Goal: Navigation & Orientation: Find specific page/section

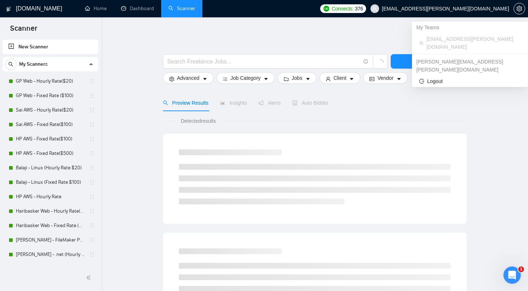
click at [452, 9] on span "[EMAIL_ADDRESS][PERSON_NAME][DOMAIN_NAME]" at bounding box center [445, 9] width 127 height 0
click at [518, 8] on icon "setting" at bounding box center [518, 9] width 5 height 6
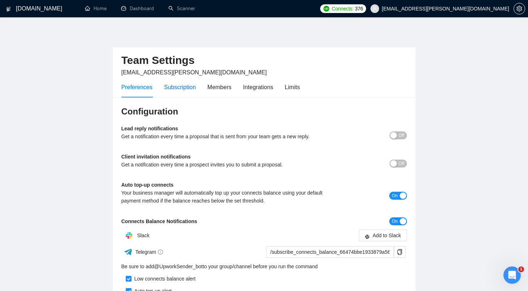
click at [189, 84] on div "Subscription" at bounding box center [180, 87] width 32 height 9
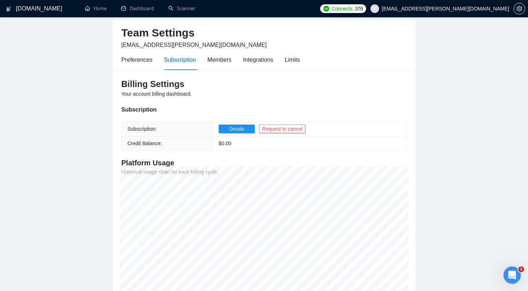
scroll to position [28, 0]
click at [100, 9] on link "Home" at bounding box center [96, 8] width 22 height 6
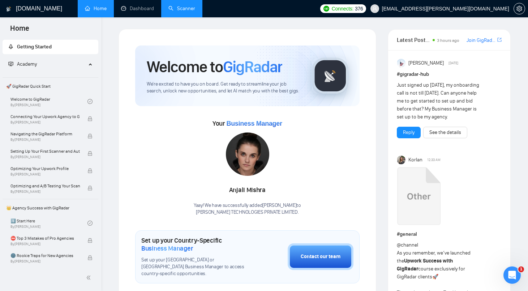
click at [185, 7] on link "Scanner" at bounding box center [181, 8] width 27 height 6
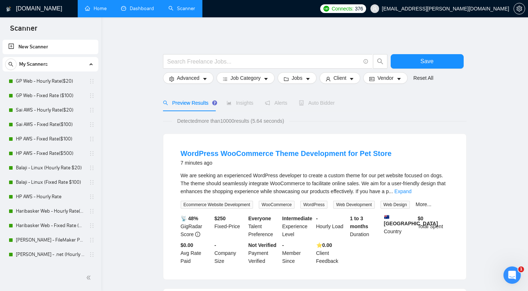
click at [134, 12] on link "Dashboard" at bounding box center [137, 8] width 33 height 6
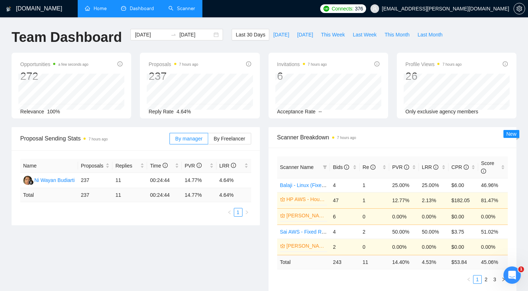
click at [184, 8] on link "Scanner" at bounding box center [181, 8] width 27 height 6
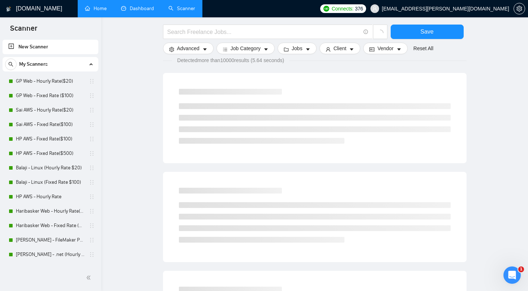
click at [145, 9] on link "Dashboard" at bounding box center [137, 8] width 33 height 6
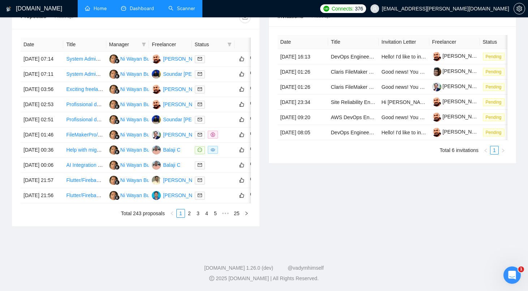
scroll to position [364, 0]
drag, startPoint x: 219, startPoint y: 198, endPoint x: 245, endPoint y: 198, distance: 26.4
click at [245, 198] on tr "[DATE] 21:56 Flutter/Firebase Developer for Open Source E-Commerce Project [Spa…" at bounding box center [147, 195] width 253 height 15
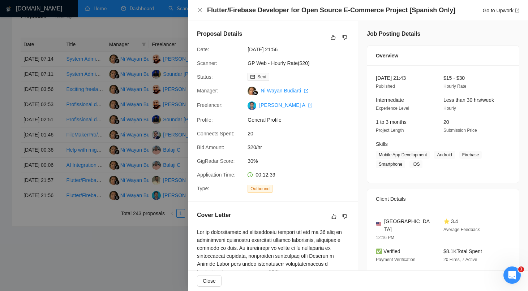
click at [136, 239] on div at bounding box center [264, 145] width 528 height 291
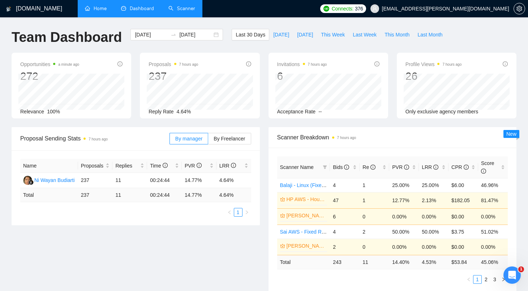
scroll to position [0, 0]
click at [186, 10] on link "Scanner" at bounding box center [181, 8] width 27 height 6
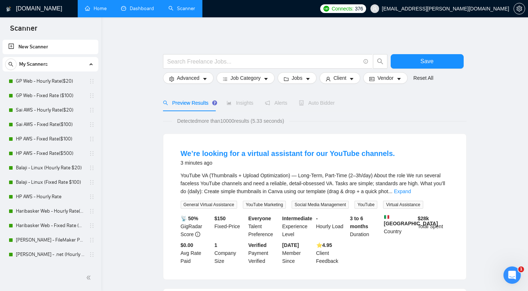
click at [135, 7] on link "Dashboard" at bounding box center [137, 8] width 33 height 6
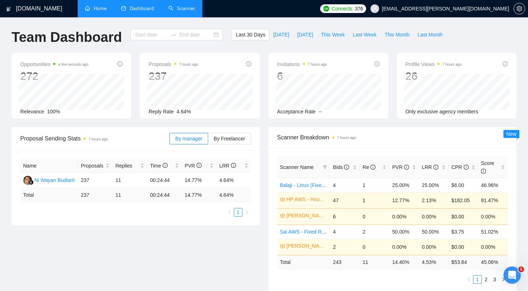
type input "[DATE]"
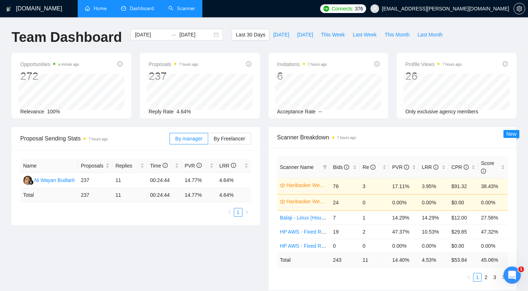
click at [100, 6] on link "Home" at bounding box center [96, 8] width 22 height 6
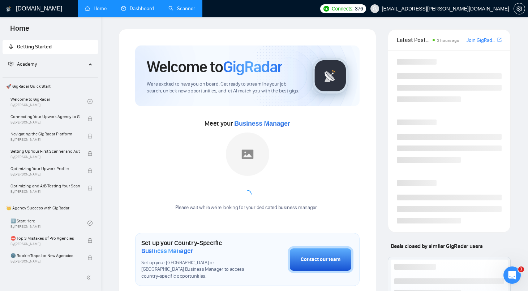
click at [184, 7] on link "Scanner" at bounding box center [181, 8] width 27 height 6
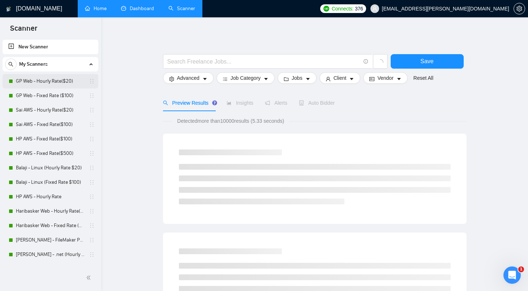
click at [55, 82] on link "GP Web - Hourly Rate($20)" at bounding box center [50, 81] width 69 height 14
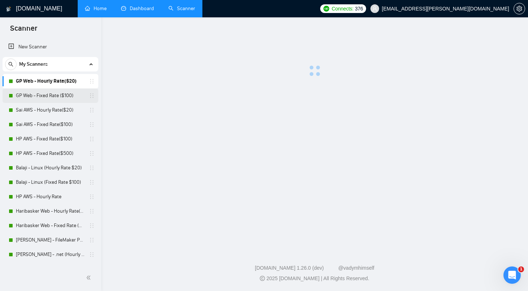
click at [54, 95] on link "GP Web - Fixed Rate ($100)" at bounding box center [50, 96] width 69 height 14
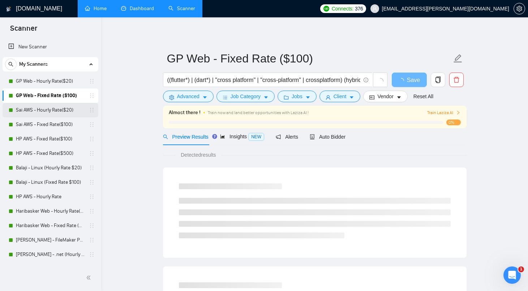
click at [54, 108] on link "Sai AWS - Hourly Rate($20)" at bounding box center [50, 110] width 69 height 14
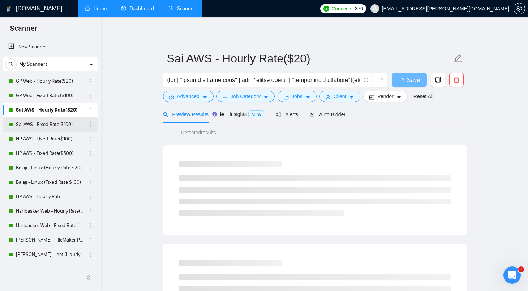
click at [53, 122] on link "Sai AWS - Fixed Rate($100)" at bounding box center [50, 124] width 69 height 14
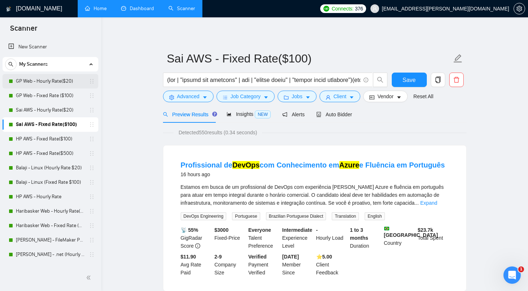
click at [62, 80] on link "GP Web - Hourly Rate($20)" at bounding box center [50, 81] width 69 height 14
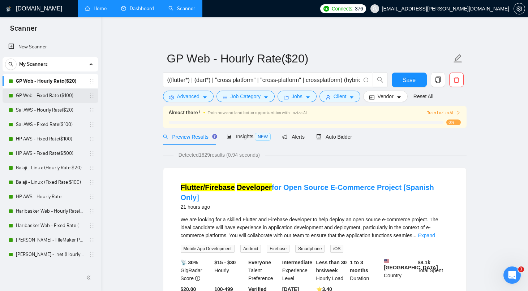
click at [63, 94] on link "GP Web - Fixed Rate ($100)" at bounding box center [50, 96] width 69 height 14
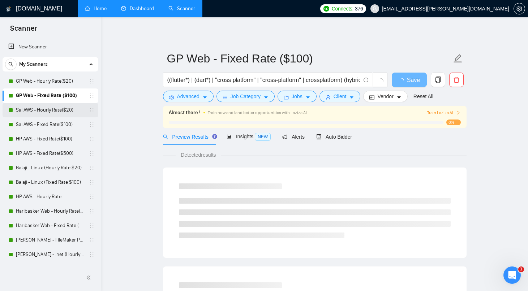
click at [61, 107] on link "Sai AWS - Hourly Rate($20)" at bounding box center [50, 110] width 69 height 14
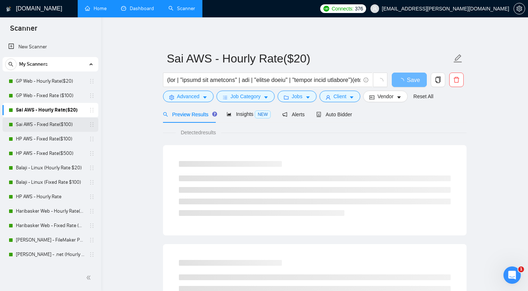
click at [58, 122] on link "Sai AWS - Fixed Rate($100)" at bounding box center [50, 124] width 69 height 14
click at [57, 135] on link "HP AWS - Fixed Rate($100)" at bounding box center [50, 139] width 69 height 14
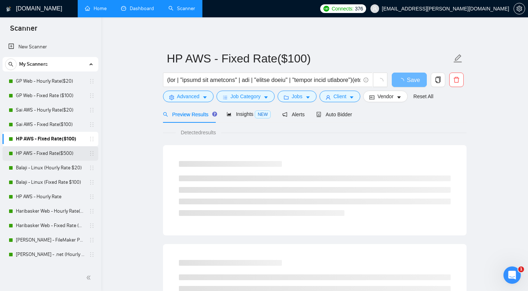
click at [58, 149] on link "HP AWS - Fixed Rate($500)" at bounding box center [50, 153] width 69 height 14
click at [57, 164] on link "Balaji - Linux (Hourly Rate $20)" at bounding box center [50, 168] width 69 height 14
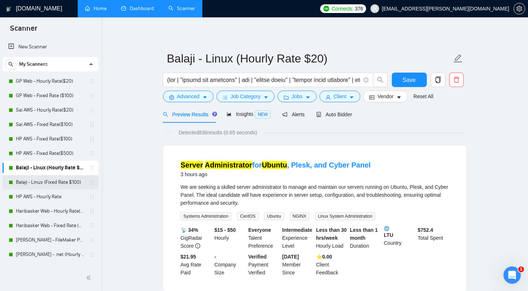
click at [59, 181] on link "Balaji - Linux (Fixed Rate $100)" at bounding box center [50, 182] width 69 height 14
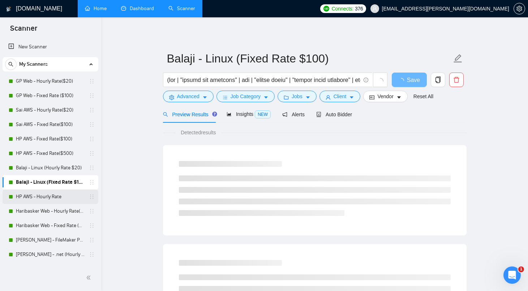
click at [60, 198] on link "HP AWS - Hourly Rate" at bounding box center [50, 197] width 69 height 14
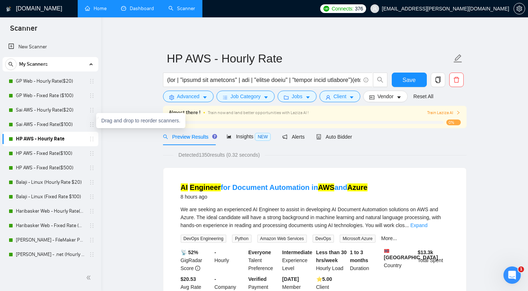
click at [105, 7] on link "Home" at bounding box center [96, 8] width 22 height 6
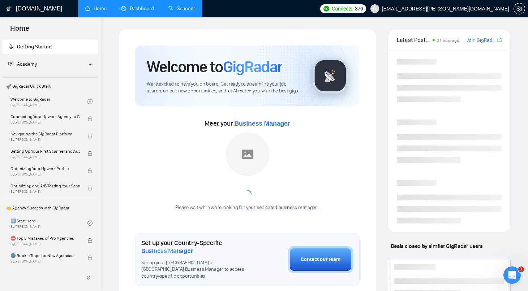
click at [149, 9] on link "Dashboard" at bounding box center [137, 8] width 33 height 6
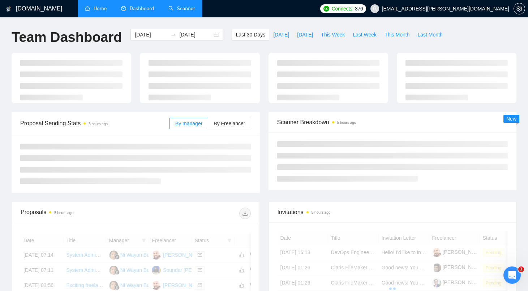
click at [192, 10] on link "Scanner" at bounding box center [181, 8] width 27 height 6
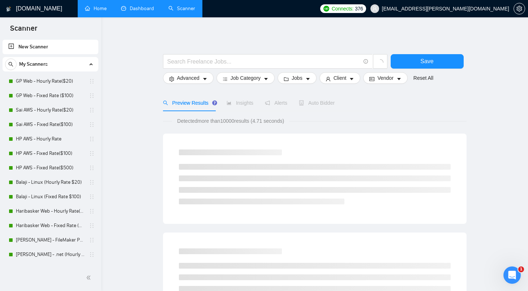
scroll to position [40, 0]
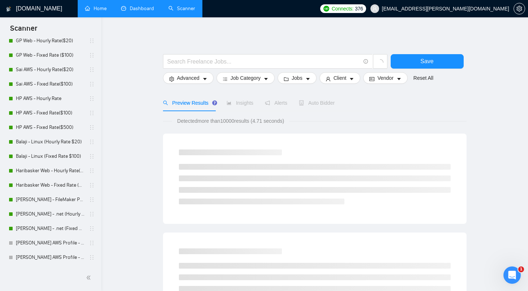
drag, startPoint x: 101, startPoint y: 194, endPoint x: 103, endPoint y: 121, distance: 73.4
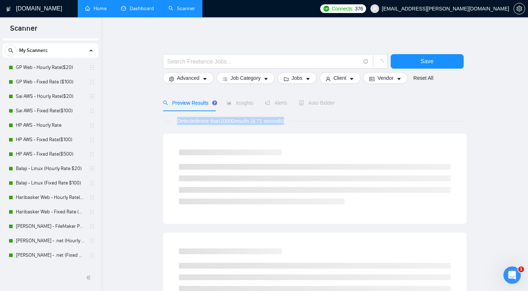
scroll to position [0, 0]
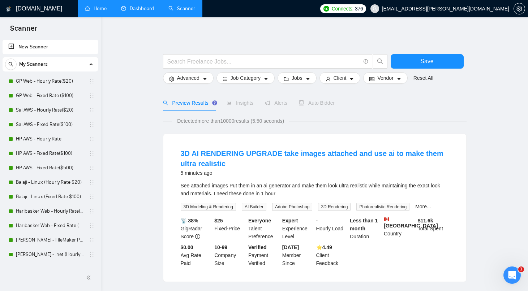
click at [138, 8] on link "Dashboard" at bounding box center [137, 8] width 33 height 6
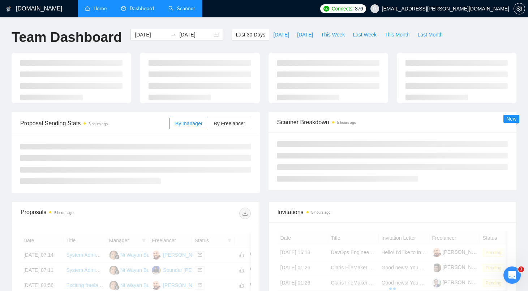
click at [190, 8] on link "Scanner" at bounding box center [181, 8] width 27 height 6
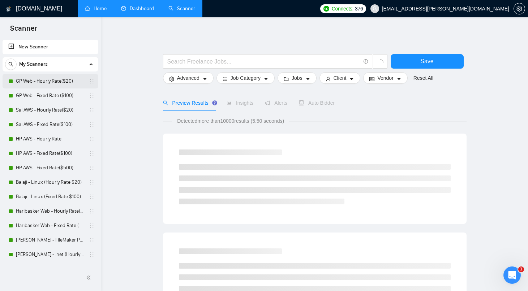
click at [50, 83] on link "GP Web - Hourly Rate($20)" at bounding box center [50, 81] width 69 height 14
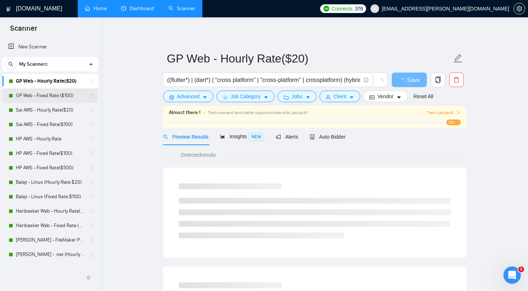
click at [50, 92] on link "GP Web - Fixed Rate ($100)" at bounding box center [50, 96] width 69 height 14
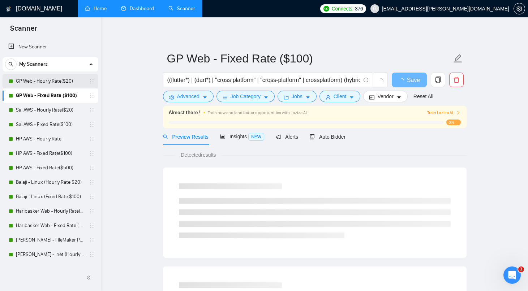
click at [59, 81] on link "GP Web - Hourly Rate($20)" at bounding box center [50, 81] width 69 height 14
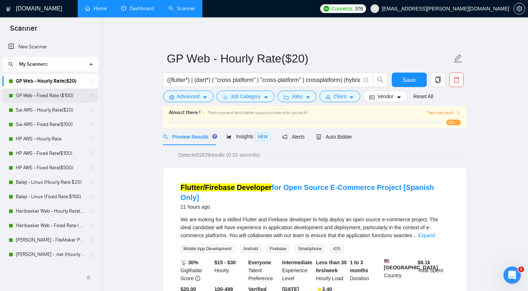
click at [61, 95] on link "GP Web - Fixed Rate ($100)" at bounding box center [50, 96] width 69 height 14
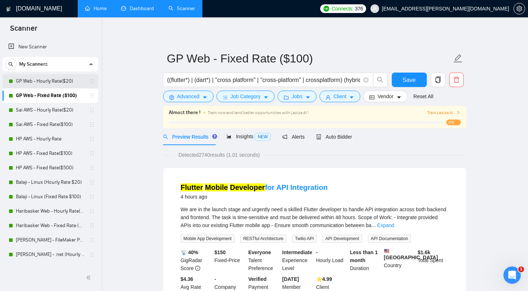
click at [65, 79] on link "GP Web - Hourly Rate($20)" at bounding box center [50, 81] width 69 height 14
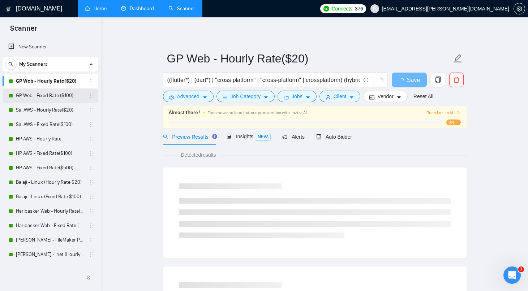
click at [63, 94] on link "GP Web - Fixed Rate ($100)" at bounding box center [50, 96] width 69 height 14
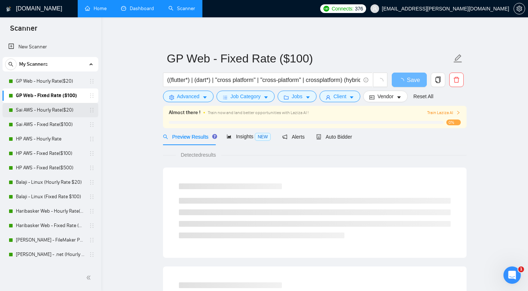
click at [60, 108] on link "Sai AWS - Hourly Rate($20)" at bounding box center [50, 110] width 69 height 14
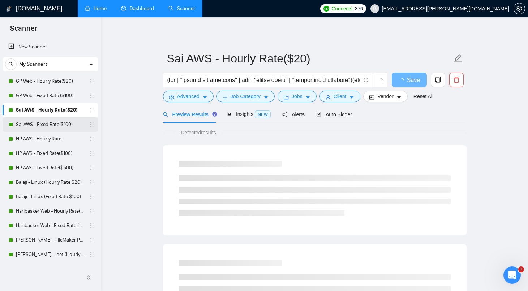
click at [56, 119] on link "Sai AWS - Fixed Rate($100)" at bounding box center [50, 124] width 69 height 14
click at [51, 134] on link "HP AWS - Hourly Rate" at bounding box center [50, 139] width 69 height 14
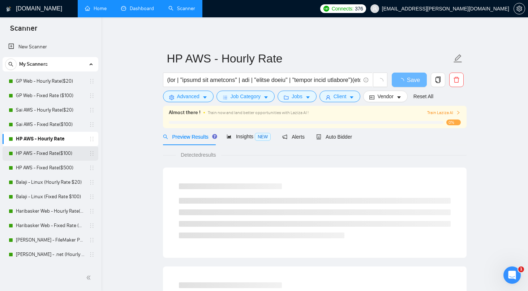
click at [47, 152] on link "HP AWS - Fixed Rate($100)" at bounding box center [50, 153] width 69 height 14
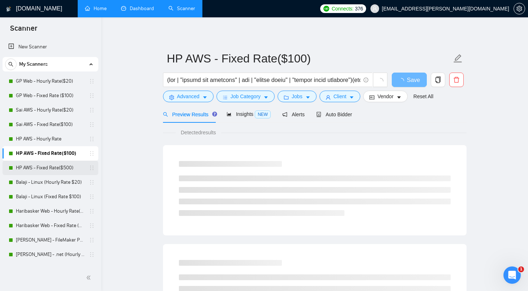
click at [43, 168] on link "HP AWS - Fixed Rate($500)" at bounding box center [50, 168] width 69 height 14
click at [41, 179] on link "Balaji - Linux (Hourly Rate $20)" at bounding box center [50, 182] width 69 height 14
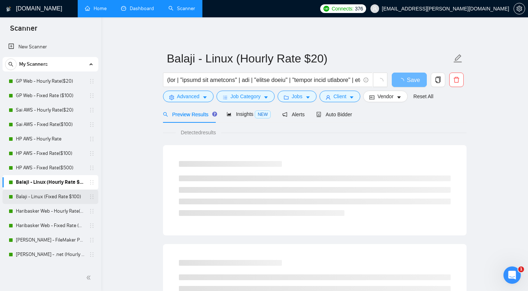
click at [39, 194] on link "Balaji - Linux (Fixed Rate $100)" at bounding box center [50, 197] width 69 height 14
click at [39, 211] on link "Haribasker Web - Hourly Rate($25)" at bounding box center [50, 211] width 69 height 14
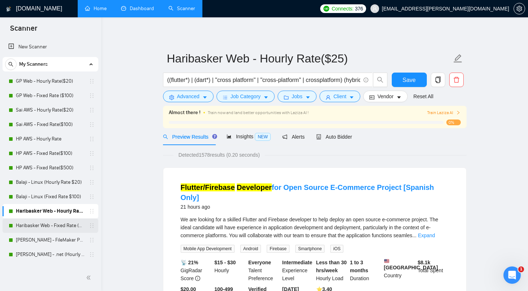
click at [40, 223] on link "Haribasker Web - Fixed Rate ($100)" at bounding box center [50, 226] width 69 height 14
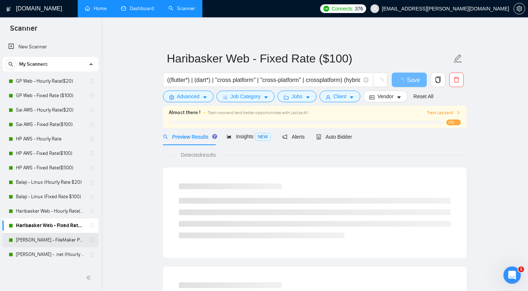
click at [42, 236] on link "[PERSON_NAME] - FileMaker Profile" at bounding box center [50, 240] width 69 height 14
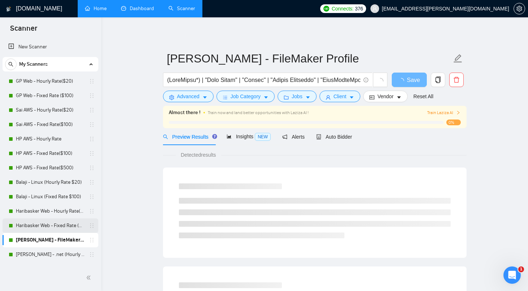
click at [47, 227] on link "Haribasker Web - Fixed Rate ($100)" at bounding box center [50, 226] width 69 height 14
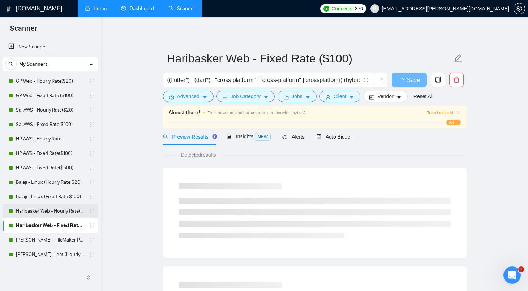
click at [47, 207] on link "Haribasker Web - Hourly Rate($25)" at bounding box center [50, 211] width 69 height 14
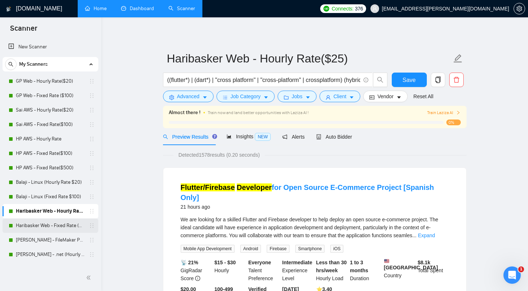
click at [56, 227] on link "Haribasker Web - Fixed Rate ($100)" at bounding box center [50, 226] width 69 height 14
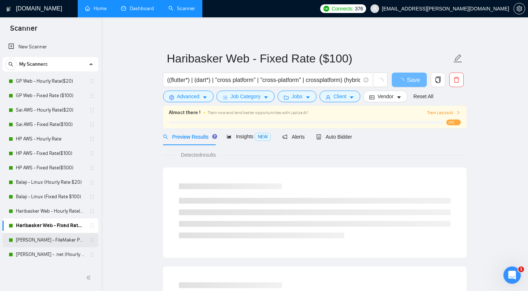
click at [57, 237] on link "[PERSON_NAME] - FileMaker Profile" at bounding box center [50, 240] width 69 height 14
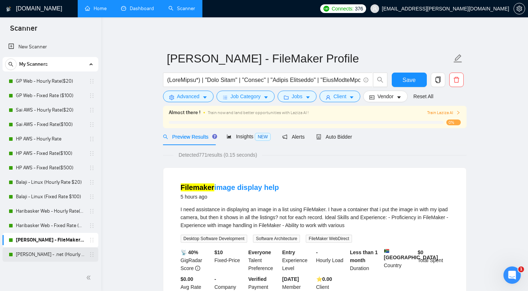
click at [59, 254] on link "[PERSON_NAME] - .net (Hourly Rate $20)" at bounding box center [50, 255] width 69 height 14
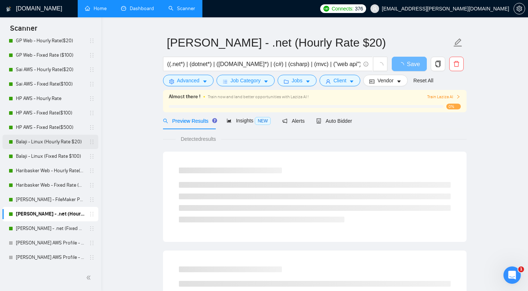
scroll to position [22, 0]
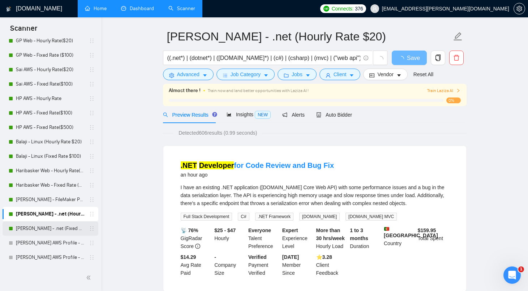
click at [48, 227] on link "[PERSON_NAME] - .net (Fixed Cost $100)" at bounding box center [50, 229] width 69 height 14
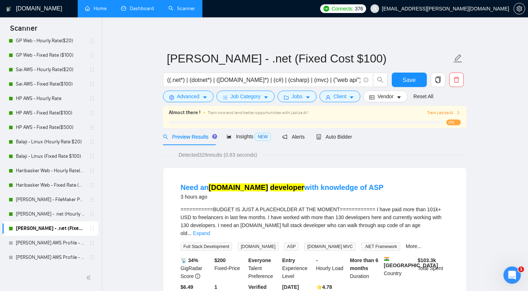
click at [135, 9] on link "Dashboard" at bounding box center [137, 8] width 33 height 6
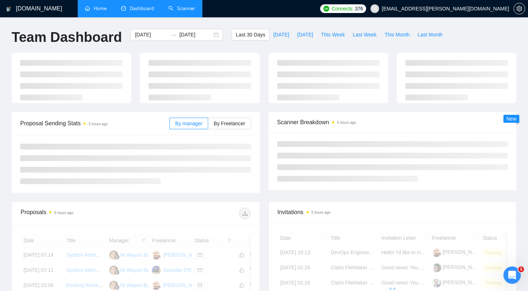
click at [187, 12] on link "Scanner" at bounding box center [181, 8] width 27 height 6
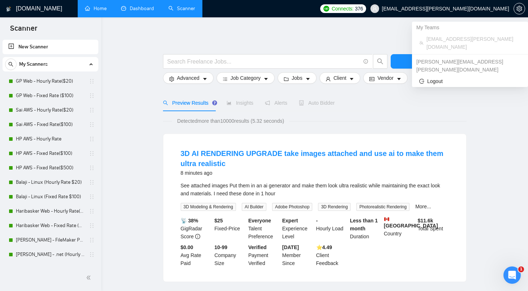
click at [467, 9] on span "[EMAIL_ADDRESS][PERSON_NAME][DOMAIN_NAME]" at bounding box center [445, 9] width 127 height 0
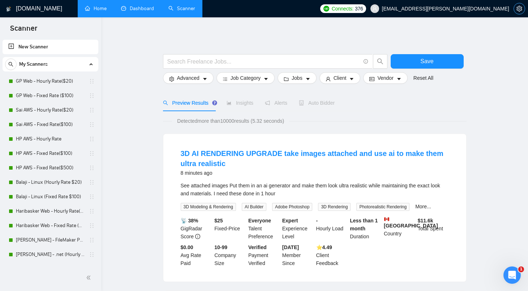
click at [521, 12] on button "button" at bounding box center [520, 9] width 12 height 12
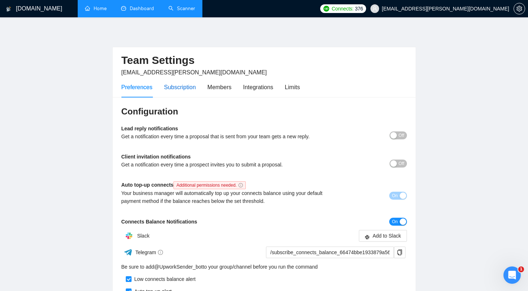
click at [191, 86] on div "Subscription" at bounding box center [180, 87] width 32 height 9
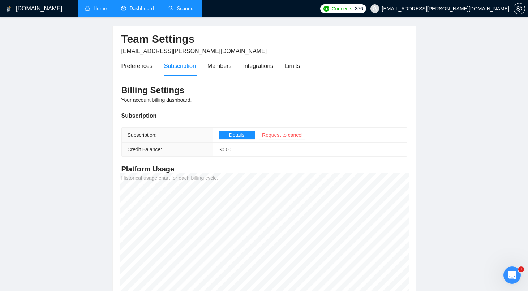
scroll to position [38, 0]
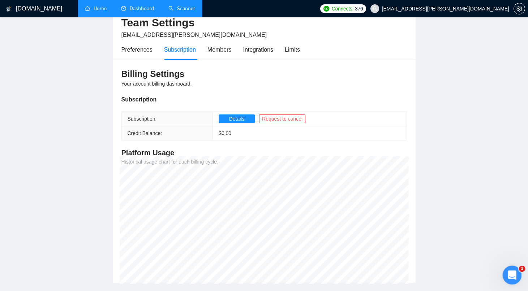
click at [510, 271] on icon "Open Intercom Messenger" at bounding box center [511, 275] width 12 height 12
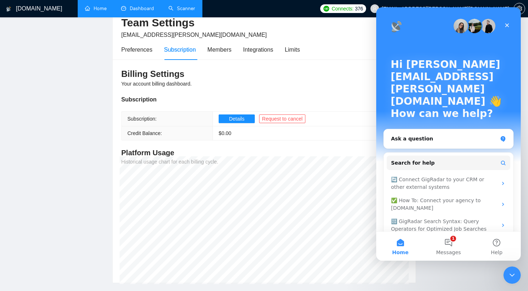
scroll to position [0, 0]
click at [510, 24] on div "Close" at bounding box center [507, 25] width 13 height 13
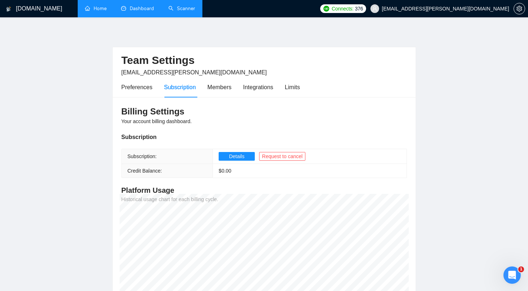
click at [135, 7] on link "Dashboard" at bounding box center [137, 8] width 33 height 6
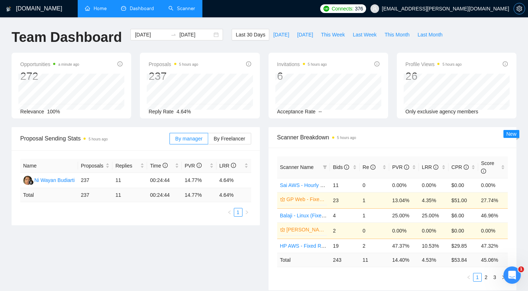
click at [519, 9] on icon "setting" at bounding box center [519, 9] width 6 height 6
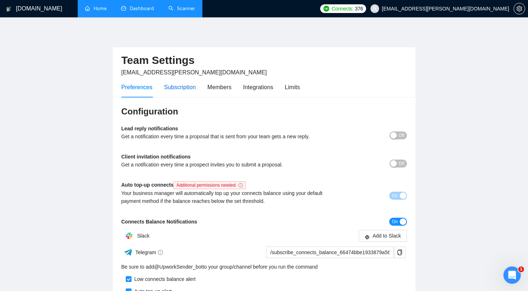
click at [190, 85] on div "Subscription" at bounding box center [180, 87] width 32 height 9
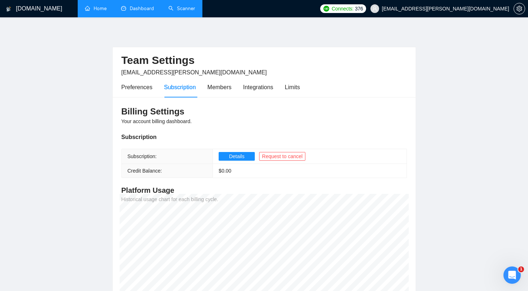
click at [430, 91] on main "Team Settings [EMAIL_ADDRESS][PERSON_NAME][DOMAIN_NAME] Preferences Subscriptio…" at bounding box center [264, 175] width 505 height 292
click at [183, 12] on link "Scanner" at bounding box center [181, 8] width 27 height 6
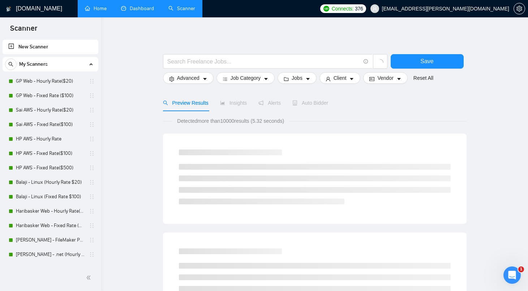
click at [144, 5] on link "Dashboard" at bounding box center [137, 8] width 33 height 6
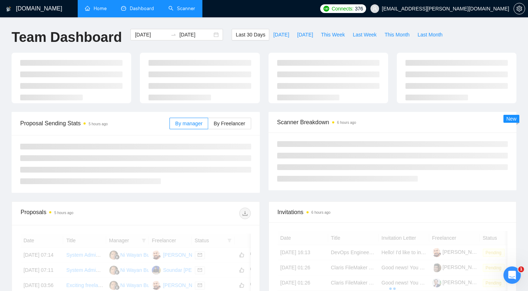
click at [102, 9] on link "Home" at bounding box center [96, 8] width 22 height 6
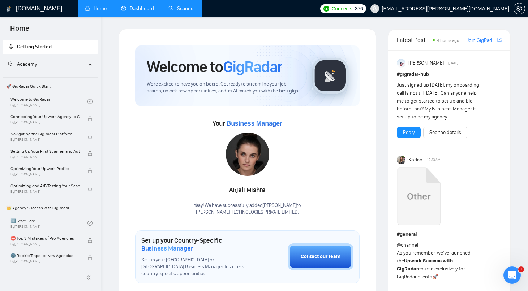
click at [154, 12] on link "Dashboard" at bounding box center [137, 8] width 33 height 6
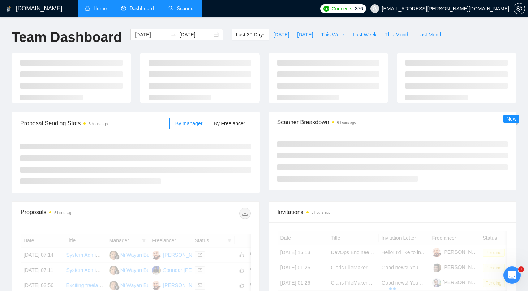
click at [186, 8] on link "Scanner" at bounding box center [181, 8] width 27 height 6
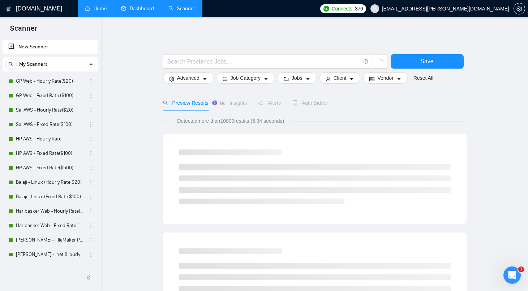
click at [143, 12] on link "Dashboard" at bounding box center [137, 8] width 33 height 6
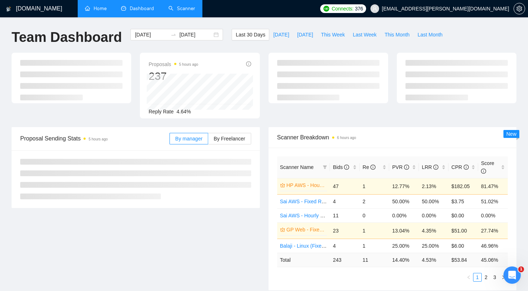
click at [104, 12] on link "Home" at bounding box center [96, 8] width 22 height 6
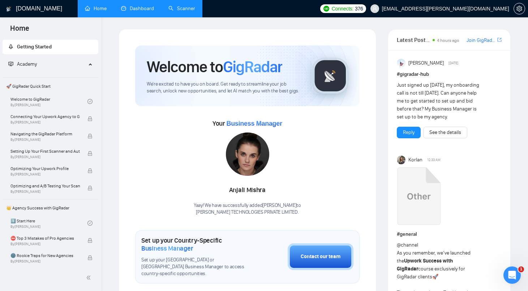
click at [19, 31] on span "Home" at bounding box center [19, 30] width 31 height 15
